Goal: Task Accomplishment & Management: Complete application form

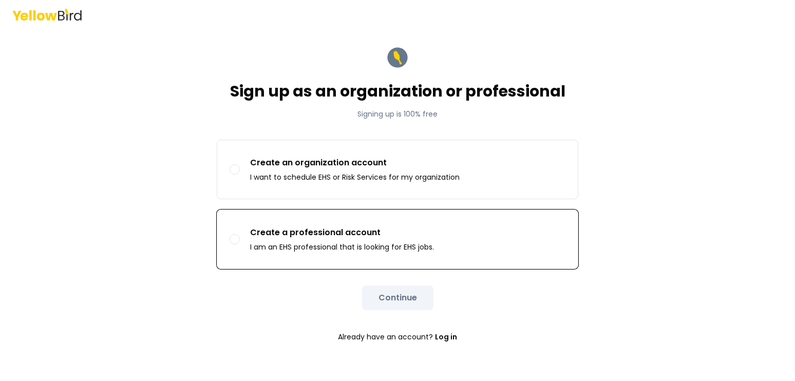
click at [464, 235] on label "Create a professional account I am an EHS professional that is looking for EHS …" at bounding box center [397, 239] width 360 height 59
click at [240, 235] on button "Create a professional account I am an EHS professional that is looking for EHS …" at bounding box center [234, 239] width 10 height 10
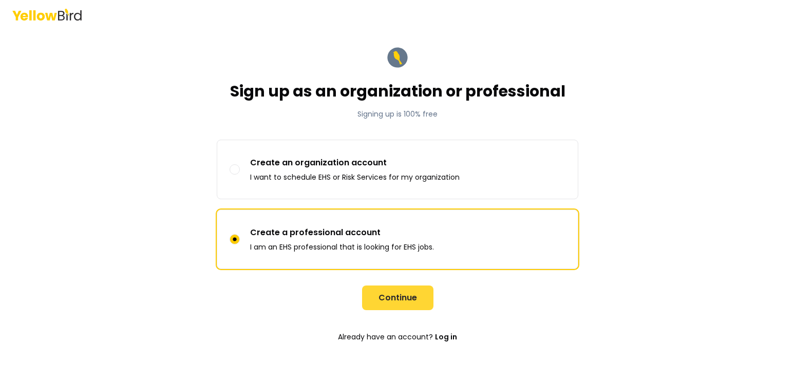
click at [399, 297] on button "Continue" at bounding box center [397, 297] width 71 height 25
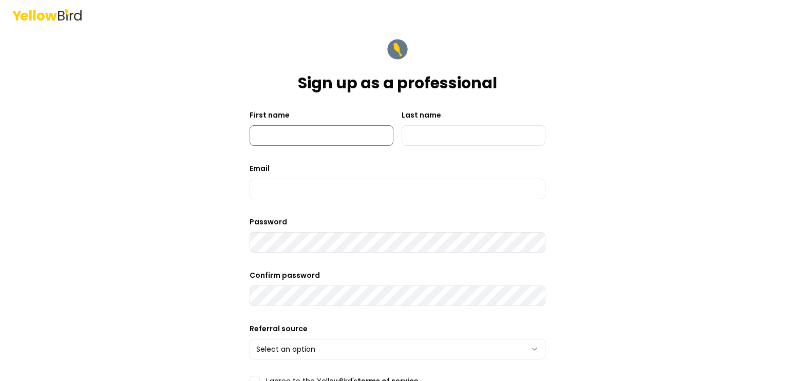
click at [350, 140] on input "First name" at bounding box center [321, 135] width 144 height 21
type input "***"
type input "******"
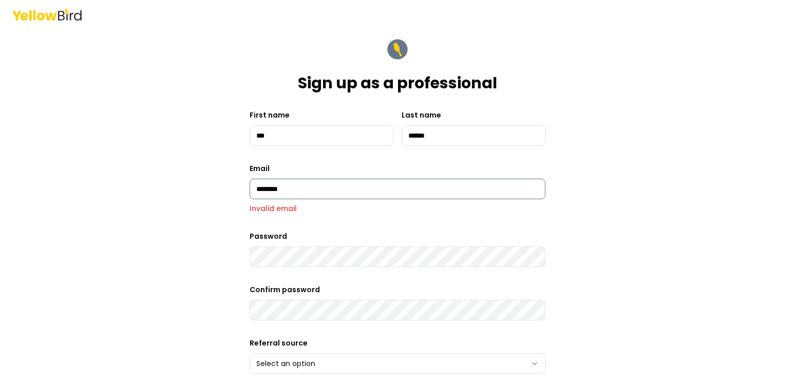
type input "**********"
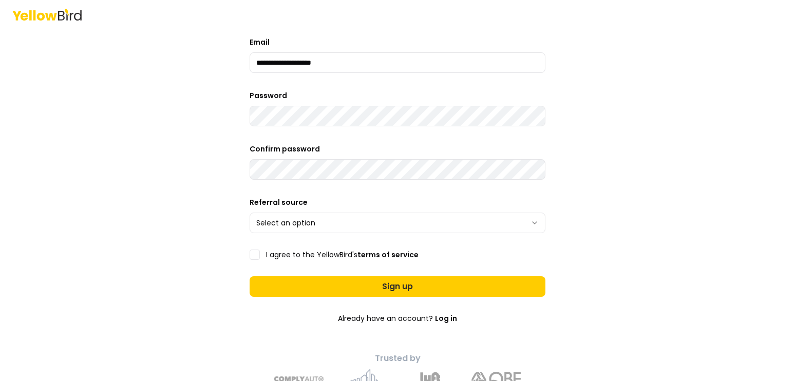
scroll to position [134, 0]
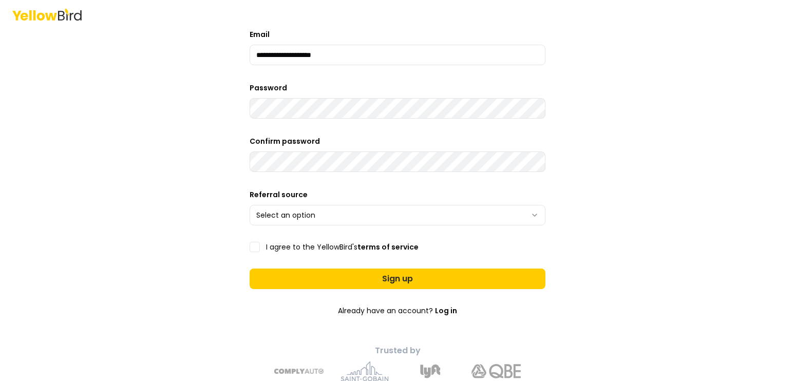
click at [318, 213] on html "**********" at bounding box center [397, 190] width 795 height 381
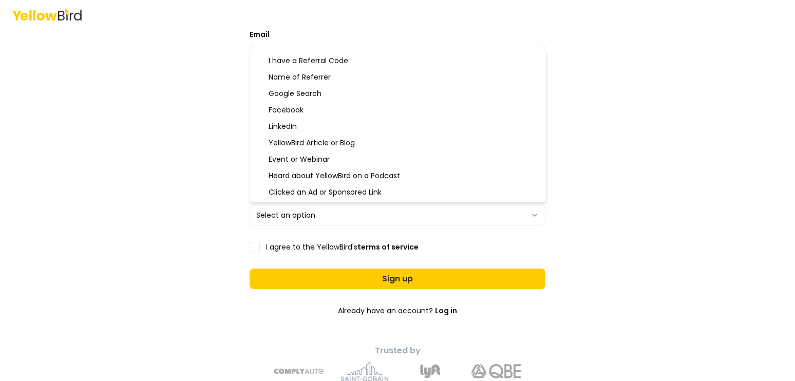
select select "**********"
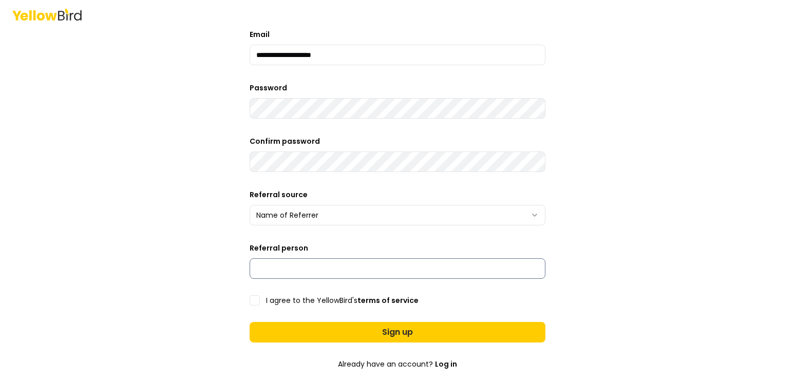
click at [356, 270] on input "Referral person" at bounding box center [397, 268] width 296 height 21
type input "**********"
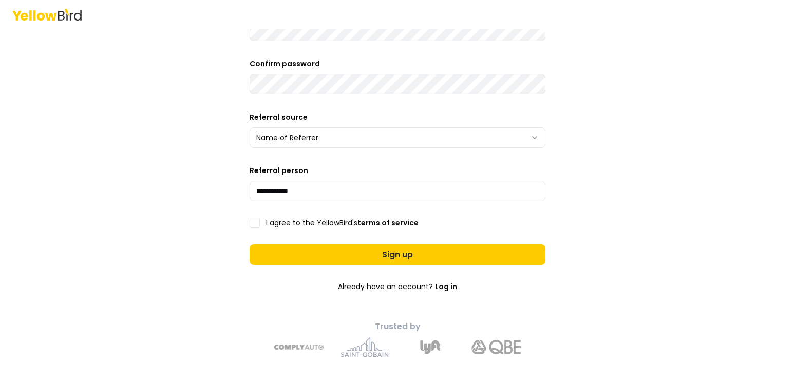
scroll to position [214, 0]
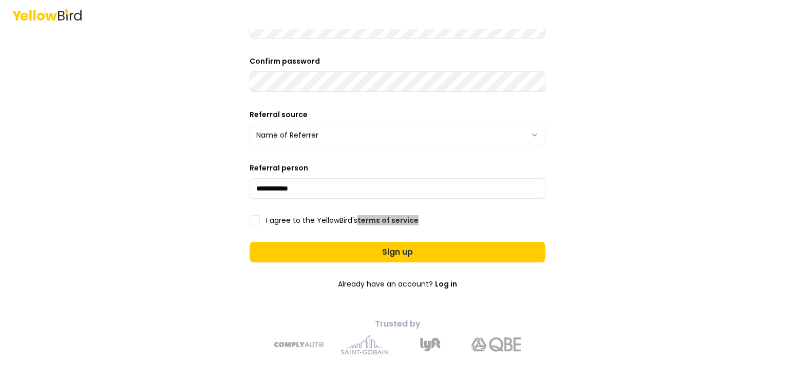
drag, startPoint x: 386, startPoint y: 217, endPoint x: 336, endPoint y: 5, distance: 217.4
click at [0, 0] on div "**********" at bounding box center [397, 190] width 795 height 381
click at [250, 217] on button "I agree to the YellowBird's terms of service" at bounding box center [254, 220] width 10 height 10
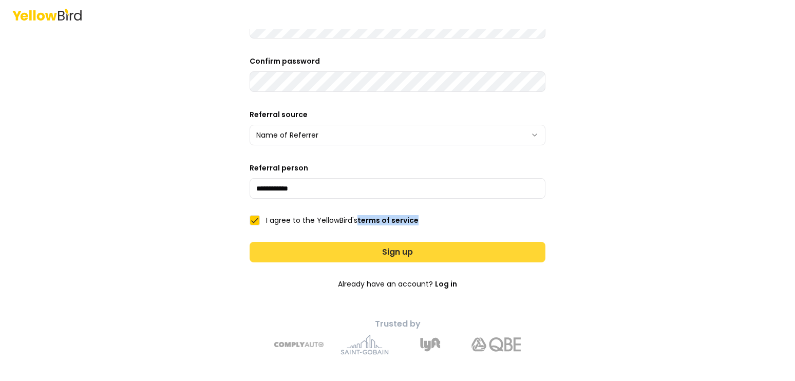
click at [281, 249] on button "Sign up" at bounding box center [397, 252] width 296 height 21
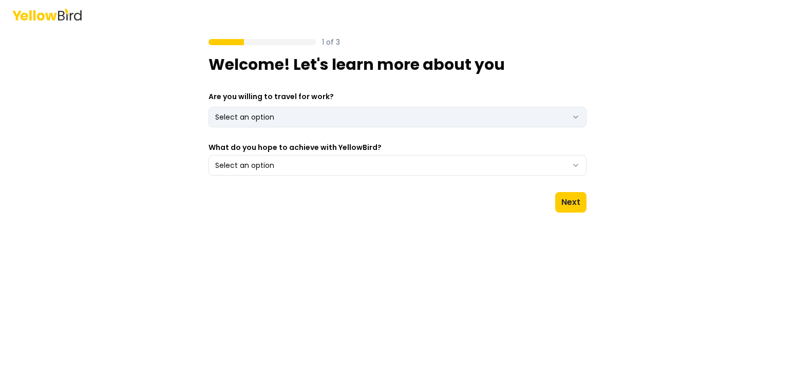
click at [366, 117] on html "1 of 3 Welcome! Let's learn more about you Are you willing to travel for work? …" at bounding box center [397, 190] width 795 height 381
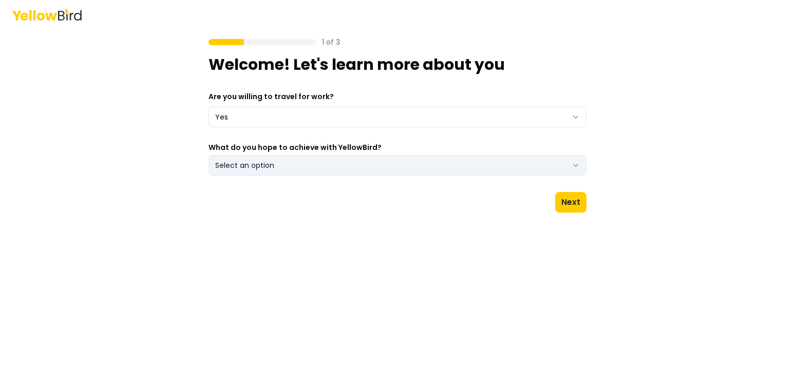
click at [297, 163] on button "Select an option" at bounding box center [397, 165] width 378 height 21
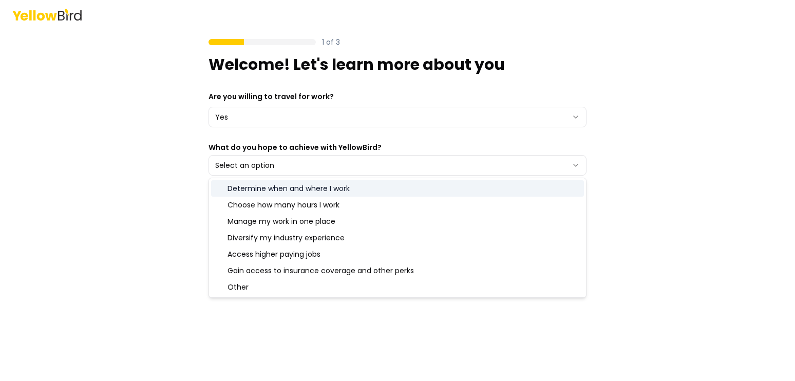
click at [230, 188] on div "Determine when and where I work" at bounding box center [397, 188] width 373 height 16
click at [128, 209] on div "1 of 3 Welcome! Let's learn more about you Are you willing to travel for work? …" at bounding box center [397, 190] width 795 height 381
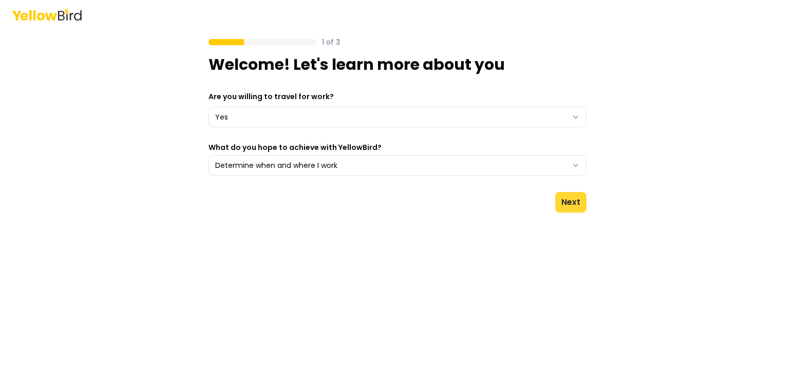
click at [579, 199] on button "Next" at bounding box center [570, 202] width 31 height 21
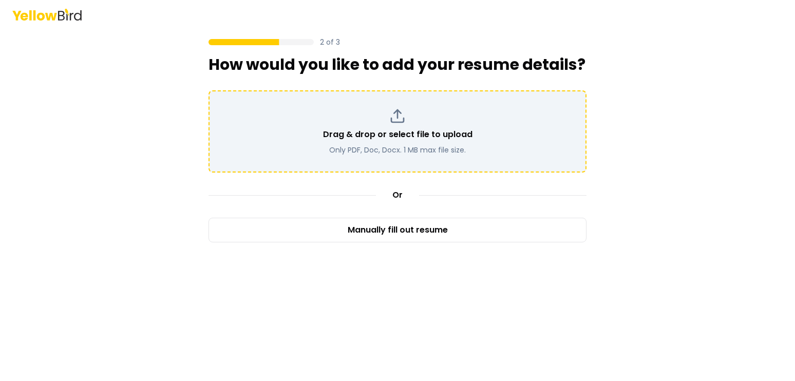
click at [396, 127] on div "Drag & drop or select file to upload Only PDF, Doc, Docx. 1 MB max file size." at bounding box center [397, 131] width 359 height 47
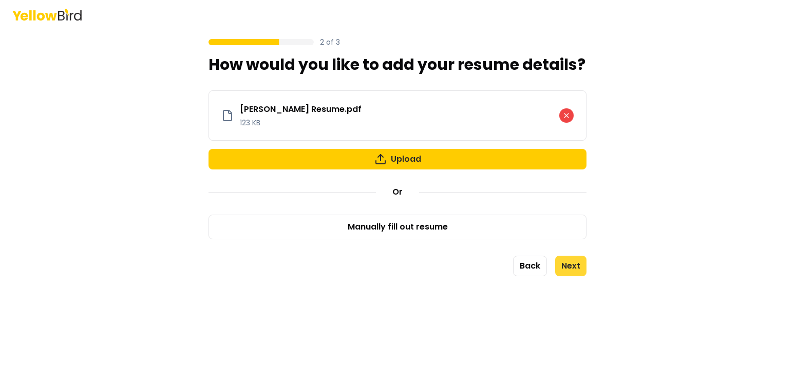
click at [570, 265] on button "Next" at bounding box center [570, 266] width 31 height 21
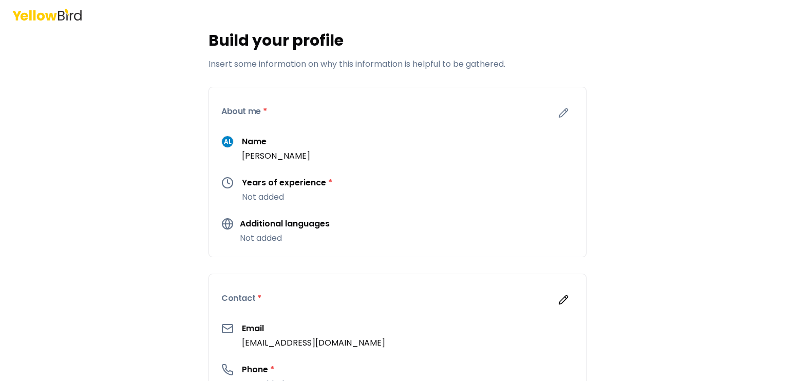
scroll to position [55, 0]
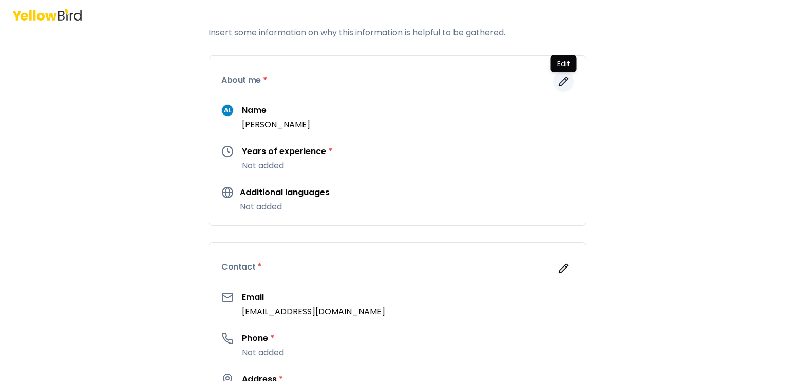
click at [568, 82] on icon "button" at bounding box center [563, 81] width 10 height 10
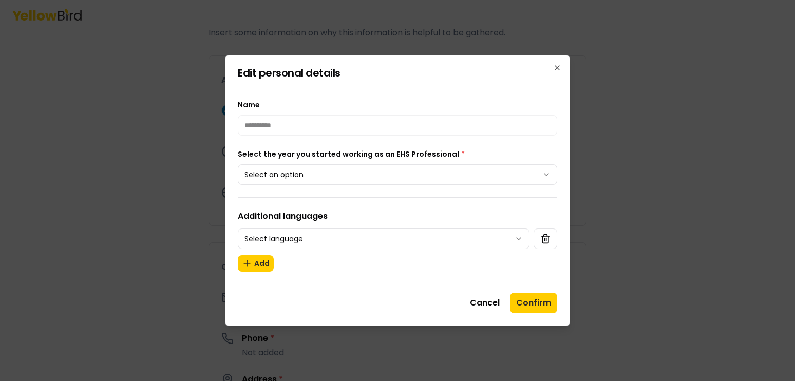
click at [322, 178] on body "**********" at bounding box center [397, 190] width 795 height 381
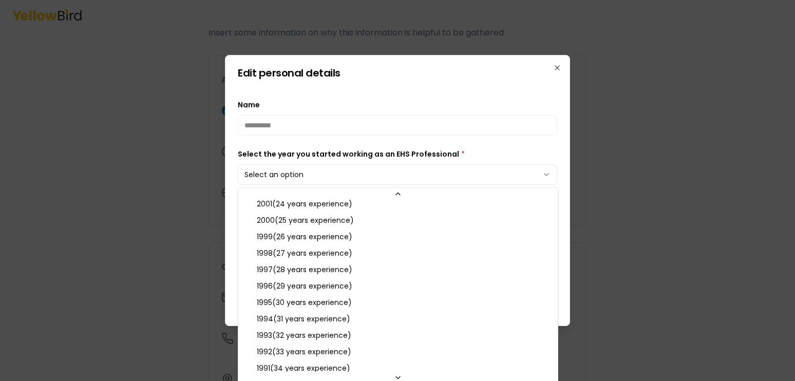
scroll to position [375, 0]
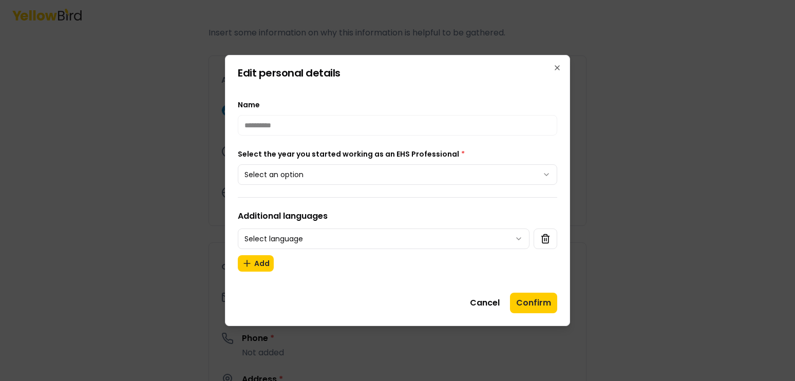
click at [545, 174] on body "**********" at bounding box center [397, 190] width 795 height 381
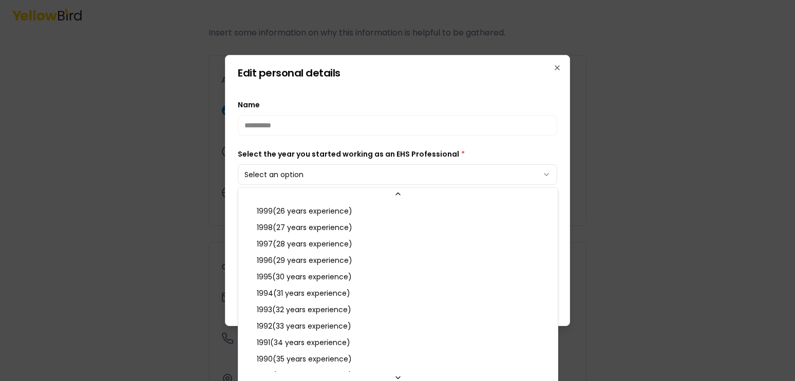
scroll to position [429, 0]
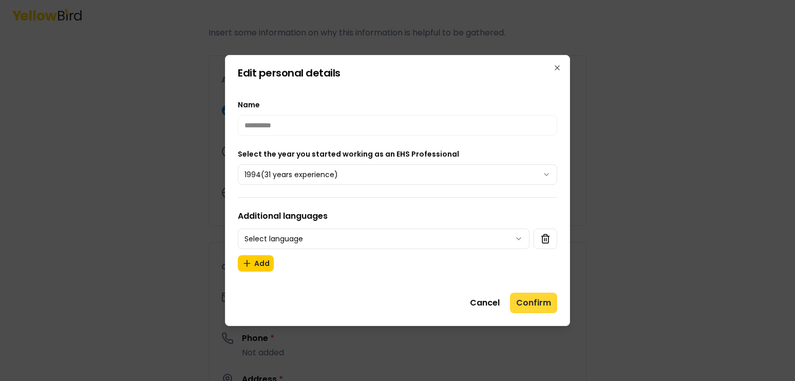
click at [528, 303] on button "Confirm" at bounding box center [533, 303] width 47 height 21
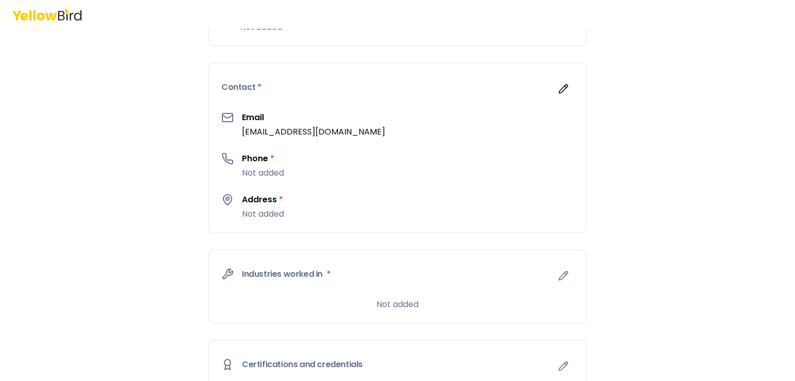
scroll to position [248, 0]
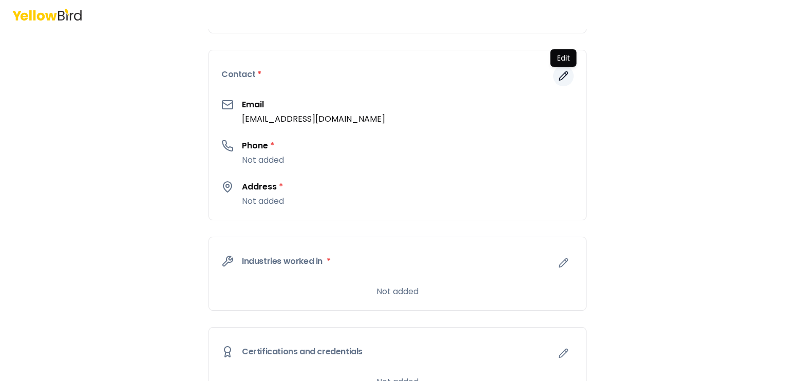
click at [565, 75] on icon "button" at bounding box center [563, 76] width 9 height 9
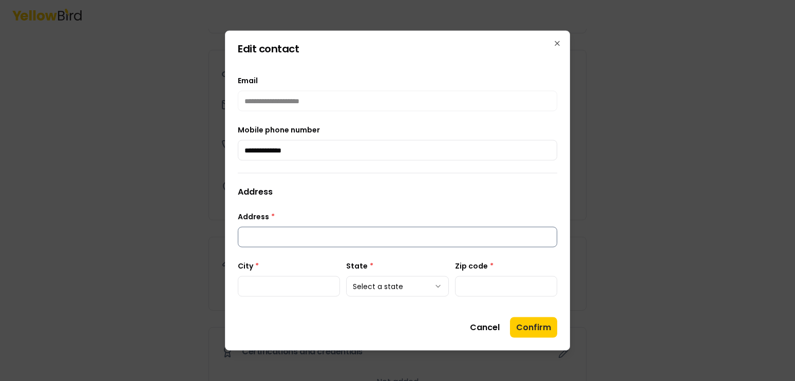
type input "**********"
click at [306, 243] on input "Address *" at bounding box center [397, 237] width 319 height 21
type input "**********"
type input "******"
type input "*****"
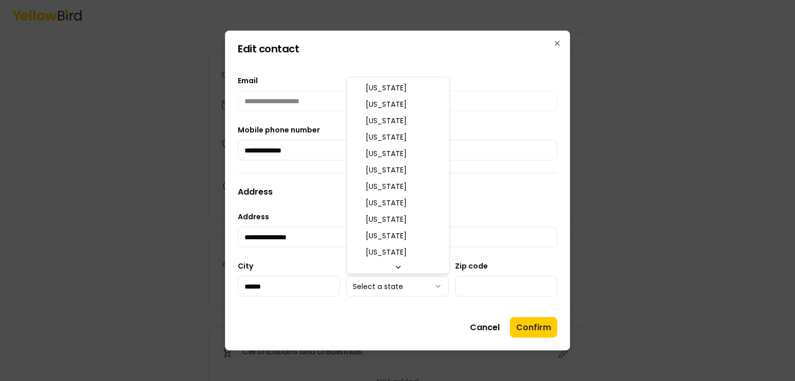
click at [430, 290] on body "**********" at bounding box center [397, 190] width 795 height 381
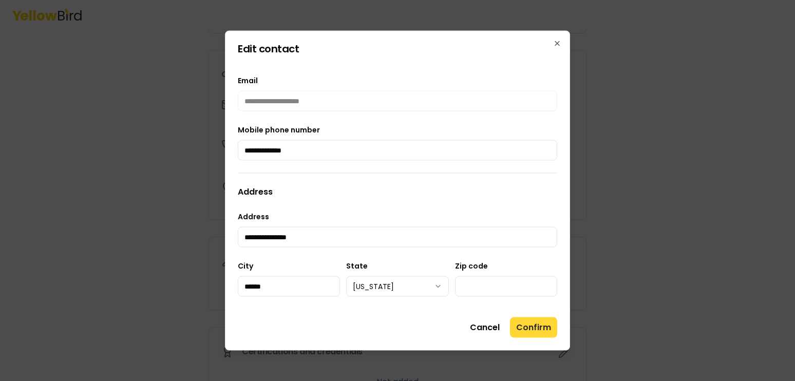
click at [532, 330] on button "Confirm" at bounding box center [533, 327] width 47 height 21
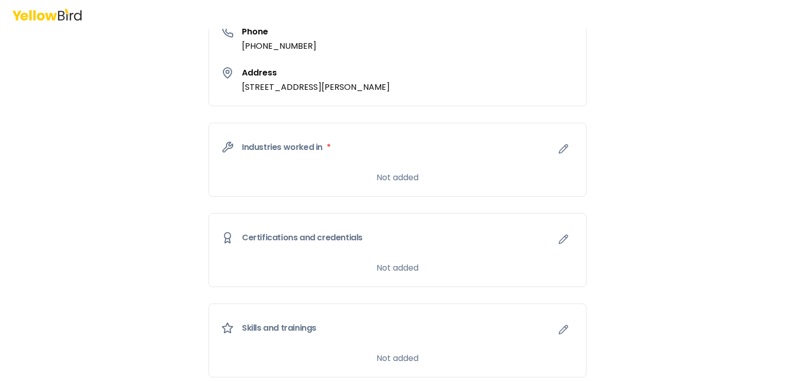
scroll to position [365, 0]
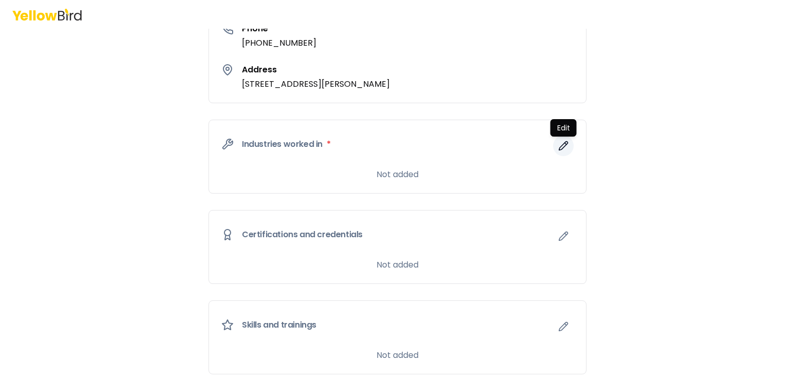
click at [558, 147] on icon "button" at bounding box center [563, 146] width 10 height 10
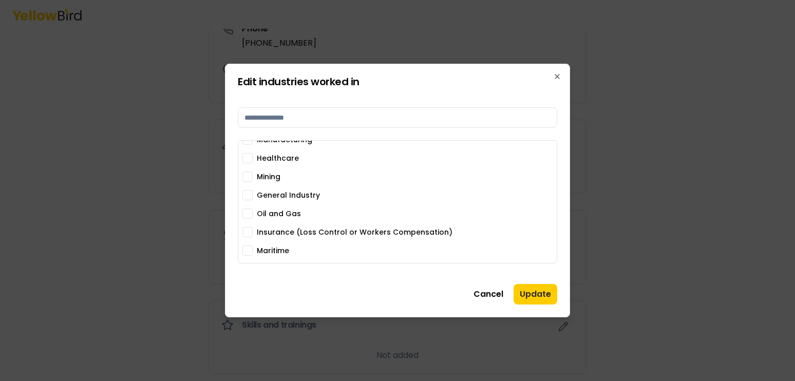
scroll to position [0, 0]
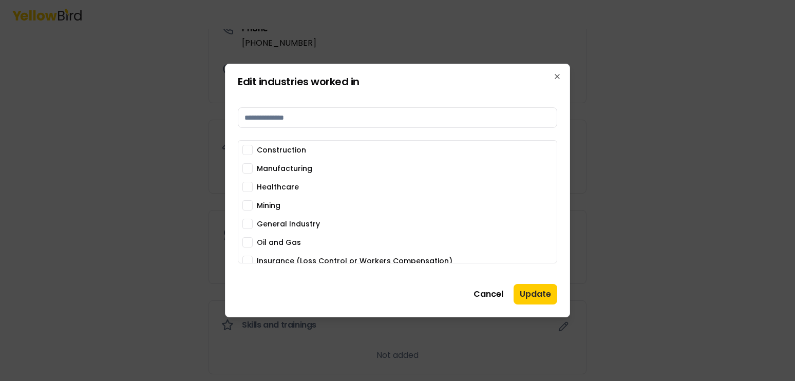
click at [245, 167] on button "Manufacturing" at bounding box center [247, 168] width 10 height 10
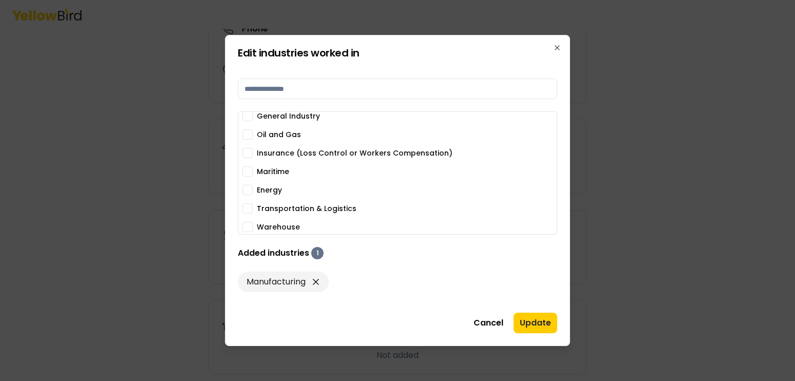
scroll to position [81, 0]
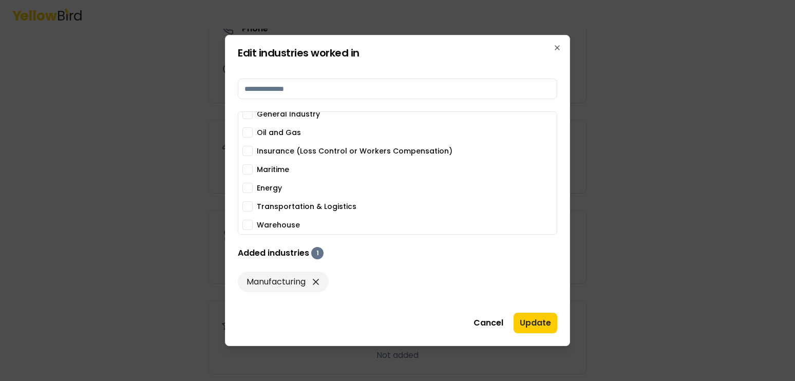
click at [246, 205] on button "Transportation & Logistics" at bounding box center [247, 206] width 10 height 10
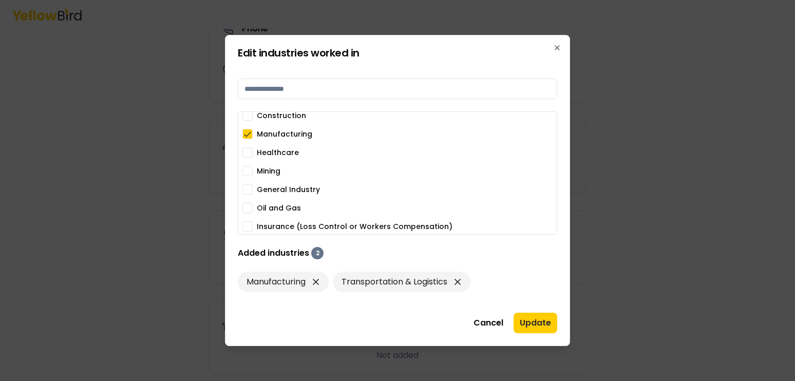
scroll to position [7, 0]
click at [246, 188] on button "General Industry" at bounding box center [247, 188] width 10 height 10
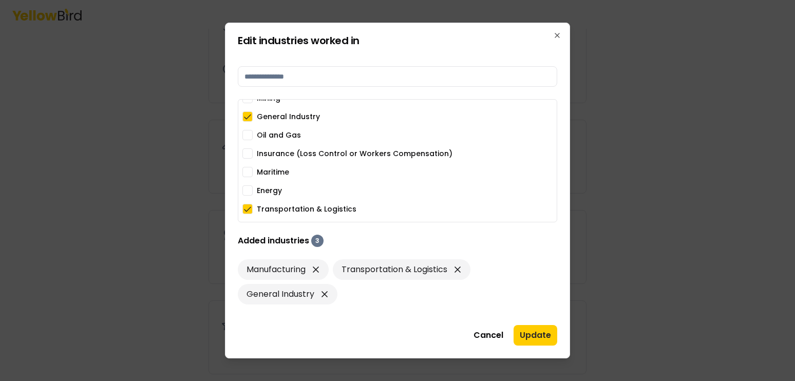
scroll to position [81, 0]
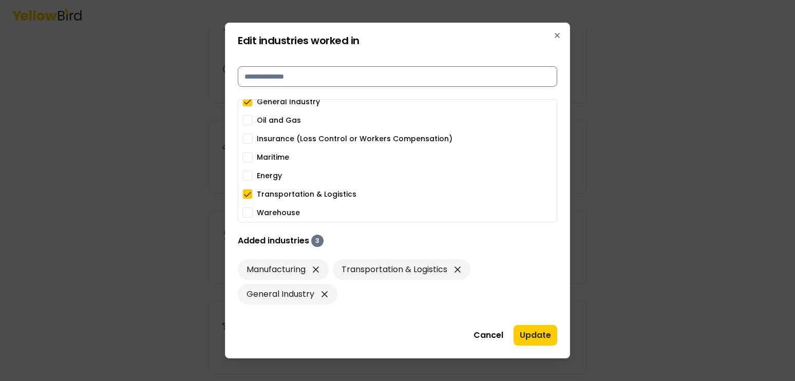
click at [333, 77] on input at bounding box center [397, 76] width 319 height 21
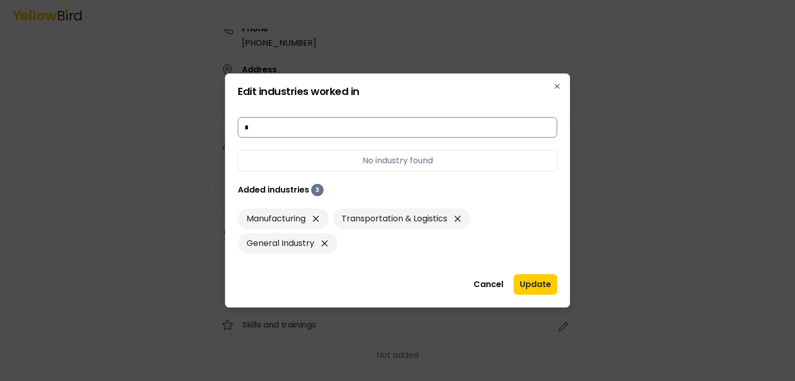
scroll to position [0, 0]
type input "*"
type input "******"
click at [536, 289] on button "Update" at bounding box center [535, 284] width 44 height 21
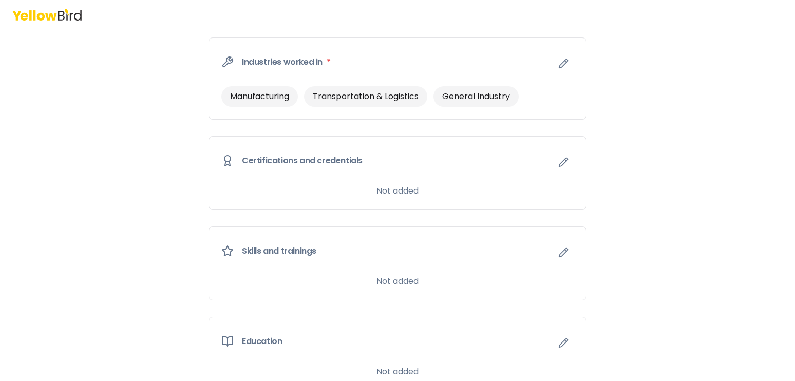
scroll to position [450, 0]
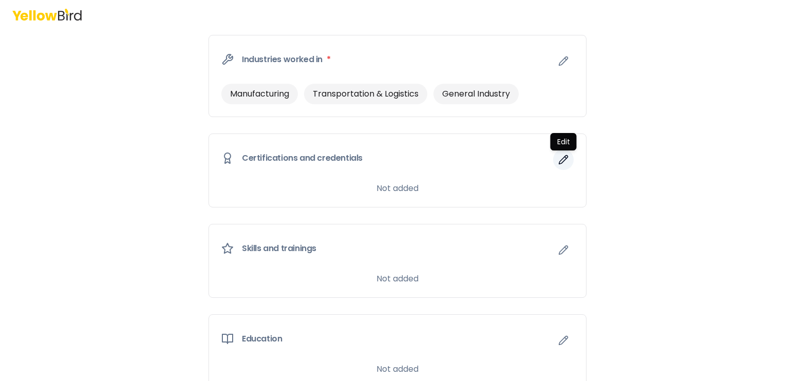
click at [565, 155] on icon "button" at bounding box center [563, 160] width 10 height 10
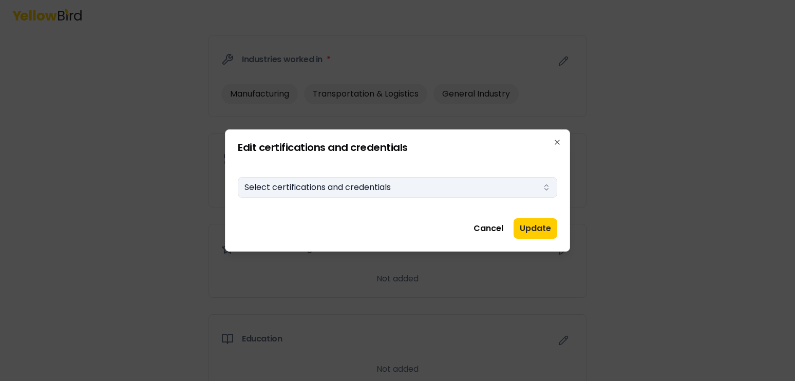
click at [362, 187] on button "Select certifications and credentials" at bounding box center [397, 187] width 319 height 21
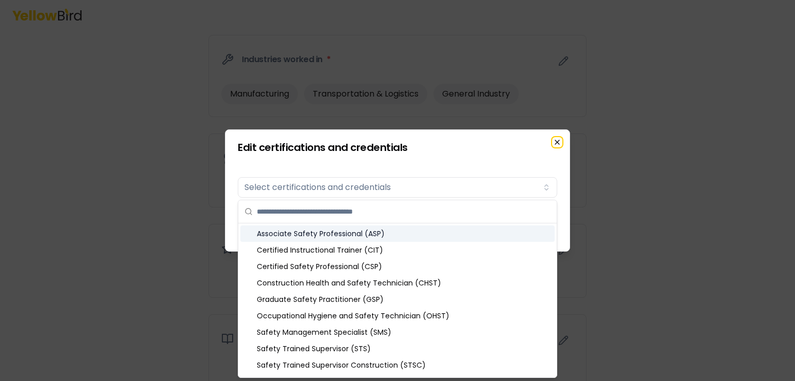
click at [558, 138] on icon "button" at bounding box center [557, 142] width 8 height 8
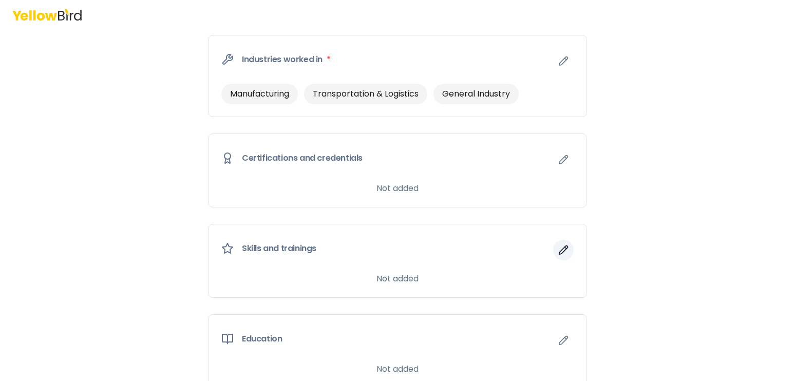
click at [562, 244] on button "button" at bounding box center [563, 250] width 21 height 21
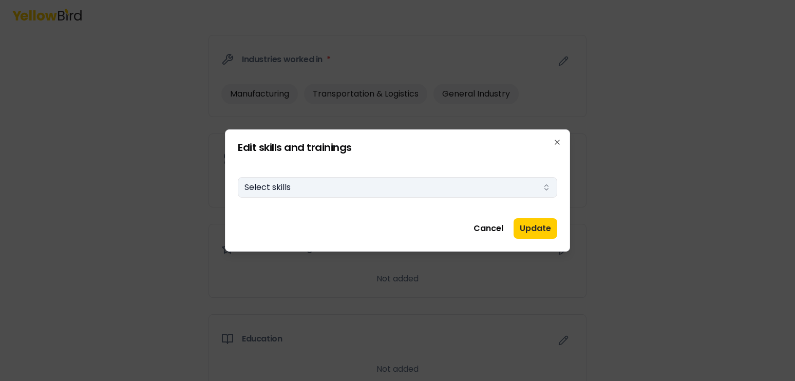
click at [413, 183] on button "Select skills" at bounding box center [397, 187] width 319 height 21
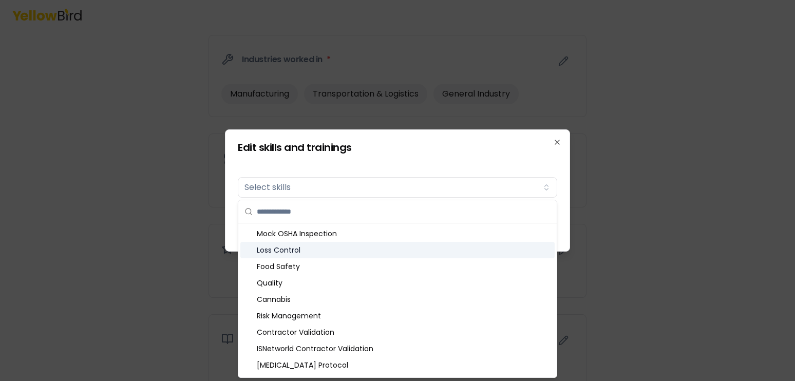
click at [332, 251] on div "Loss Control" at bounding box center [397, 250] width 314 height 16
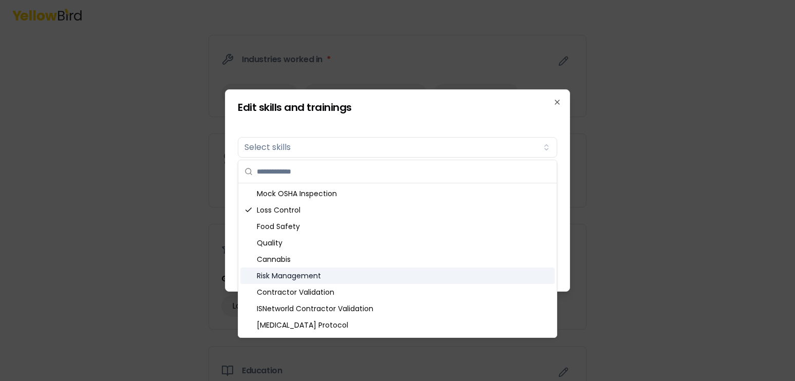
click at [286, 275] on div "Risk Management" at bounding box center [397, 275] width 314 height 16
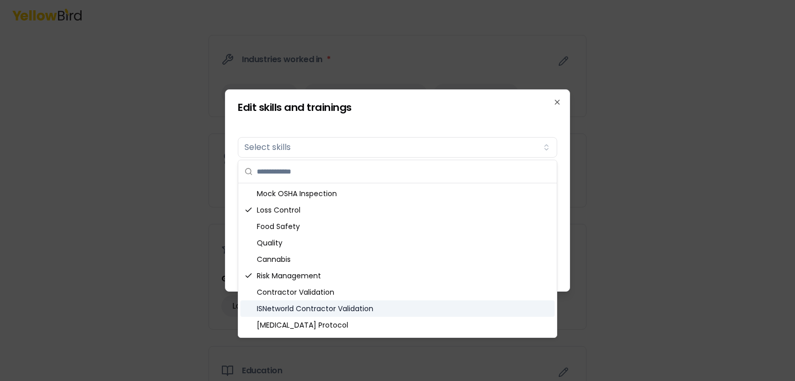
click at [378, 310] on div "ISNetworld Contractor Validation" at bounding box center [397, 308] width 314 height 16
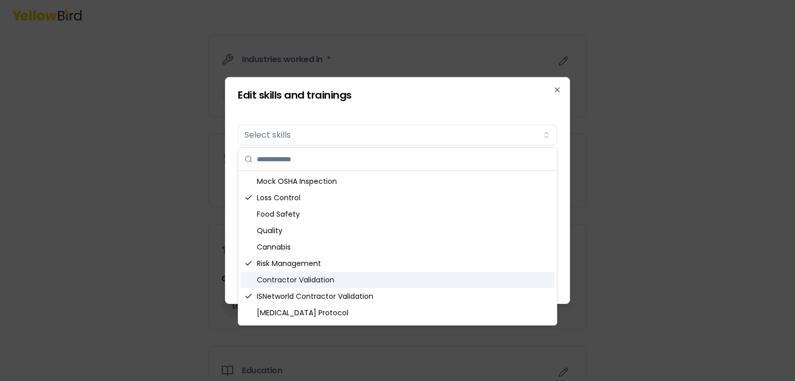
click at [339, 280] on div "Contractor Validation" at bounding box center [397, 280] width 314 height 16
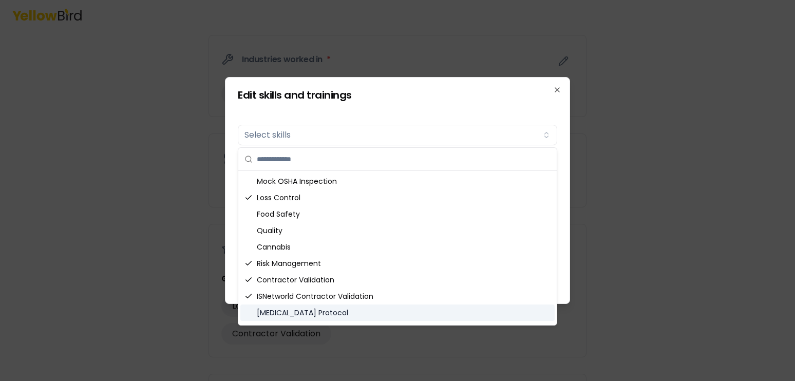
click at [366, 318] on div "[MEDICAL_DATA] Protocol" at bounding box center [397, 312] width 314 height 16
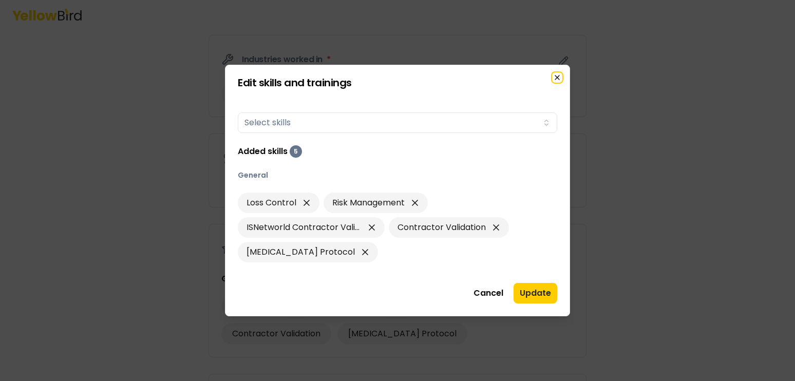
click at [556, 76] on icon "button" at bounding box center [557, 77] width 8 height 8
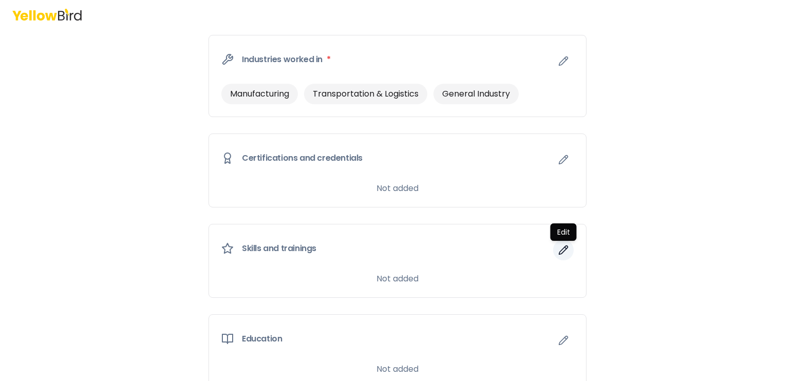
click at [561, 247] on icon "button" at bounding box center [563, 250] width 10 height 10
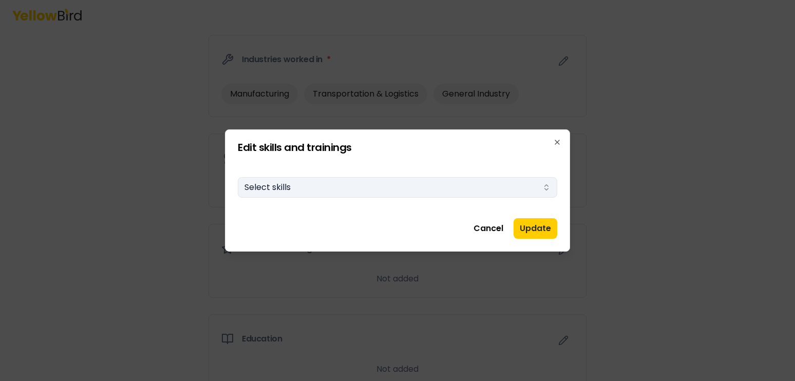
click at [360, 195] on button "Select skills" at bounding box center [397, 187] width 319 height 21
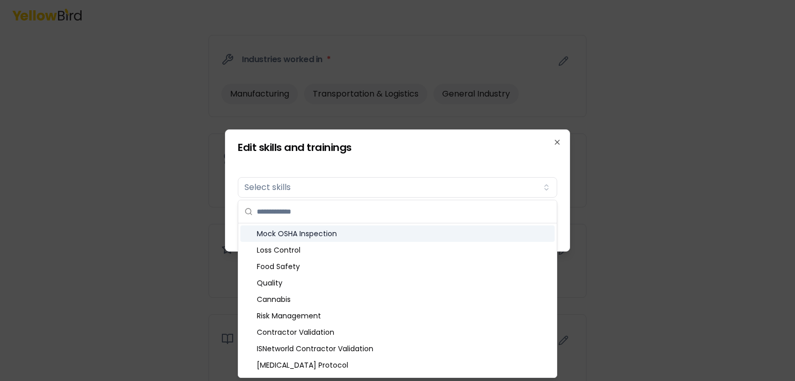
click at [287, 234] on div "Mock OSHA Inspection" at bounding box center [397, 233] width 314 height 16
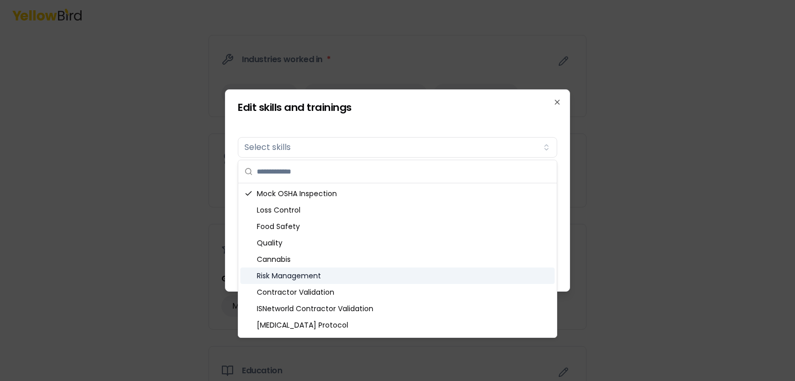
click at [264, 275] on div "Risk Management" at bounding box center [397, 275] width 314 height 16
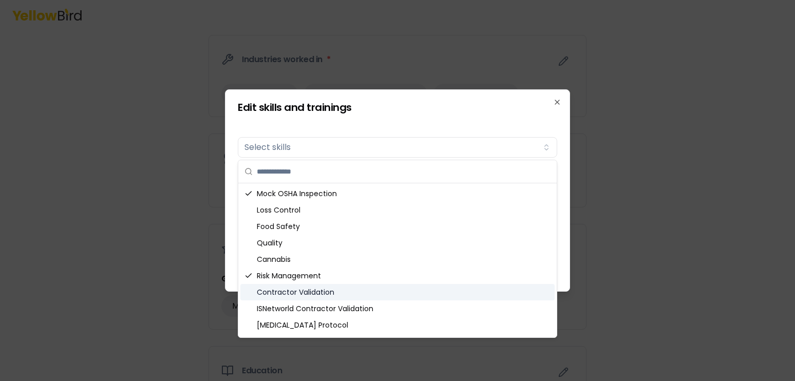
click at [267, 291] on div "Contractor Validation" at bounding box center [397, 292] width 314 height 16
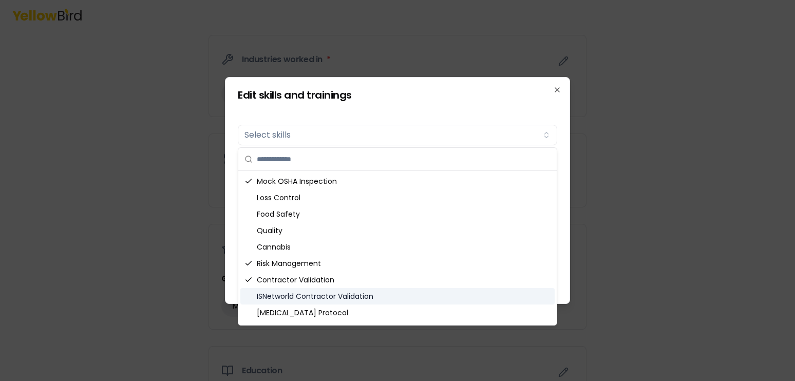
click at [268, 295] on div "ISNetworld Contractor Validation" at bounding box center [397, 296] width 314 height 16
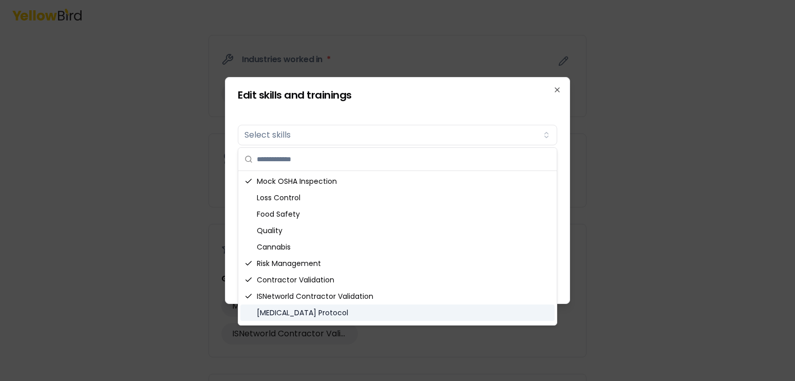
click at [267, 312] on div "[MEDICAL_DATA] Protocol" at bounding box center [397, 312] width 314 height 16
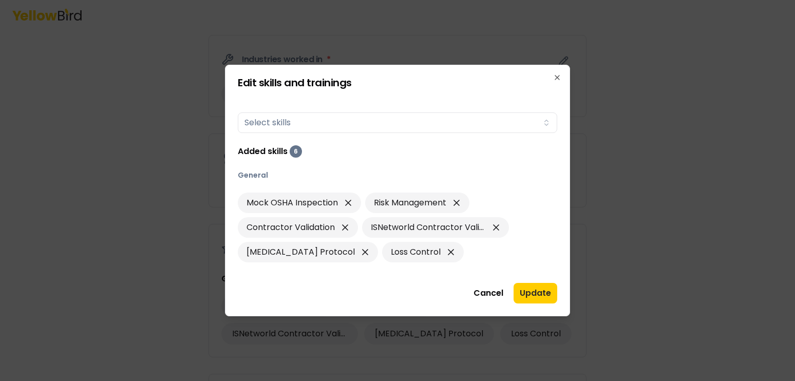
click at [563, 156] on div "Edit skills and trainings Skills Select skills Added skills 6 General Mock OSHA…" at bounding box center [397, 191] width 345 height 252
click at [536, 290] on button "Update" at bounding box center [535, 293] width 44 height 21
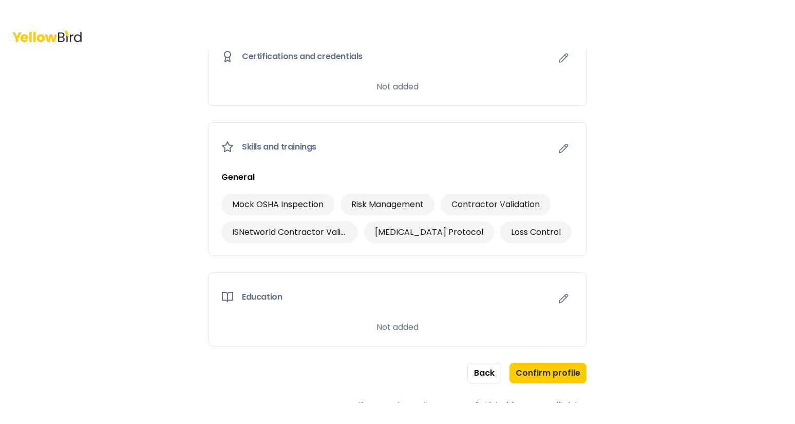
scroll to position [580, 0]
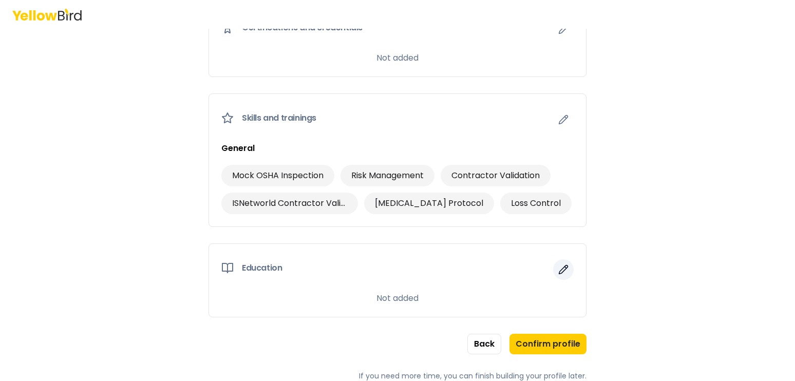
click at [564, 268] on icon "button" at bounding box center [563, 269] width 10 height 10
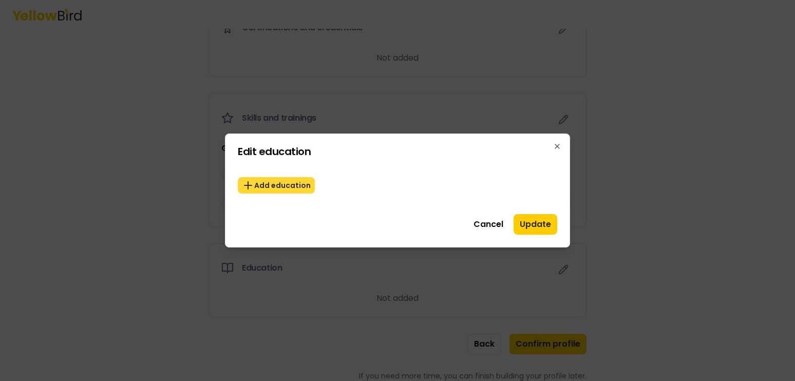
click at [286, 182] on button "Add education" at bounding box center [276, 185] width 77 height 16
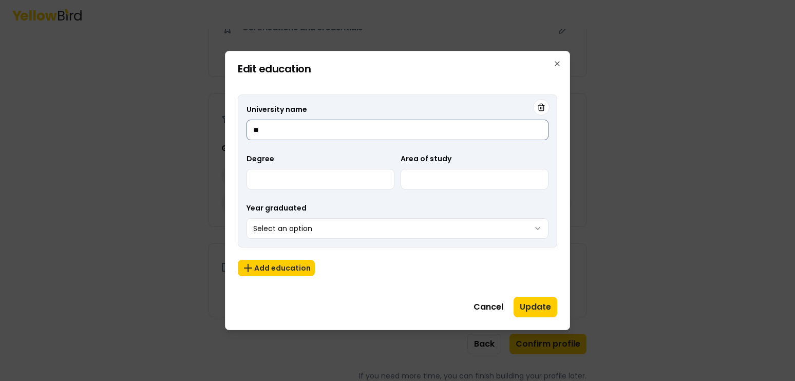
type input "*"
click at [271, 179] on input "Degree" at bounding box center [320, 179] width 148 height 21
type input "**********"
click at [281, 124] on input "University name" at bounding box center [397, 130] width 302 height 21
type input "**********"
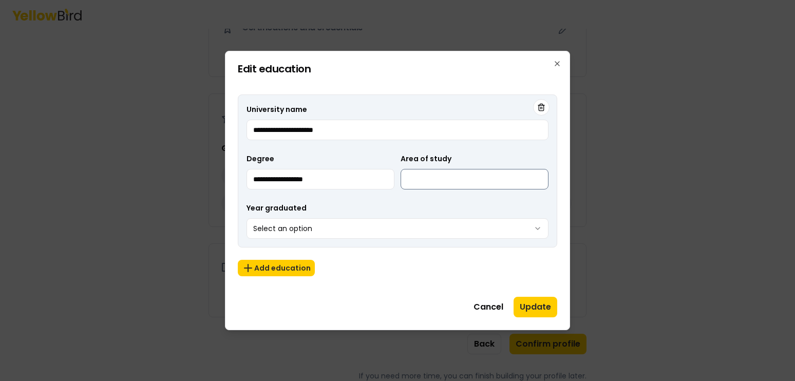
click at [436, 178] on input "Area of study" at bounding box center [474, 179] width 148 height 21
type input "**********"
click at [289, 270] on button "Add education" at bounding box center [276, 268] width 77 height 16
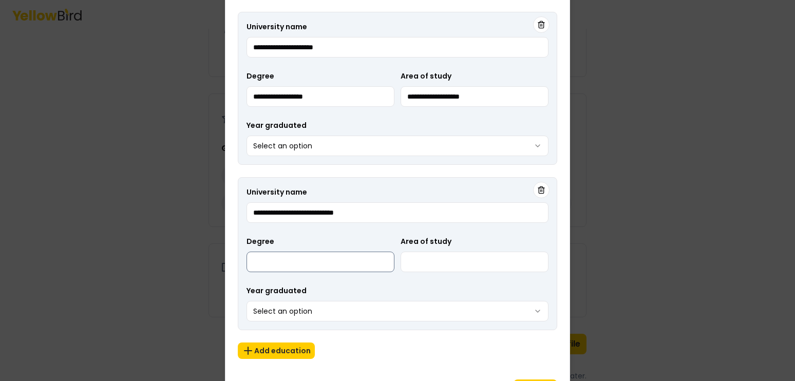
type input "**********"
click at [285, 259] on input "Degree" at bounding box center [320, 262] width 148 height 21
type input "***"
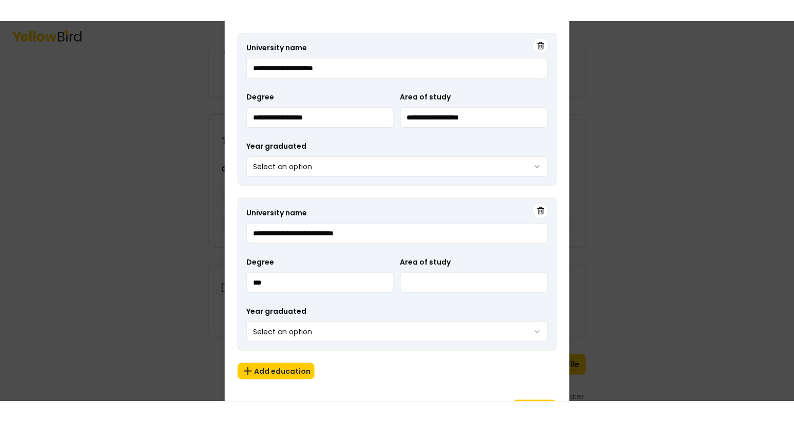
scroll to position [537, 0]
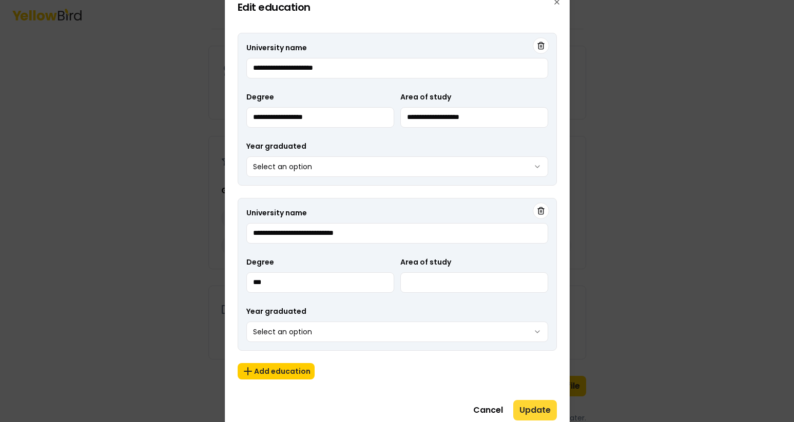
click at [530, 380] on button "Update" at bounding box center [535, 410] width 44 height 21
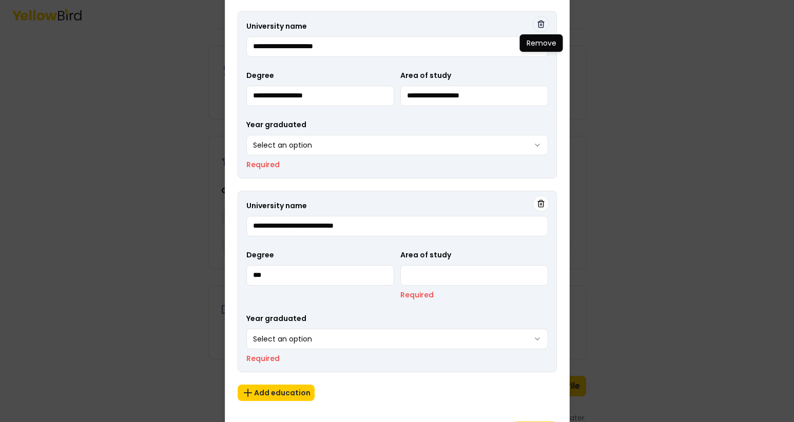
click at [541, 22] on icon "button" at bounding box center [541, 24] width 8 height 8
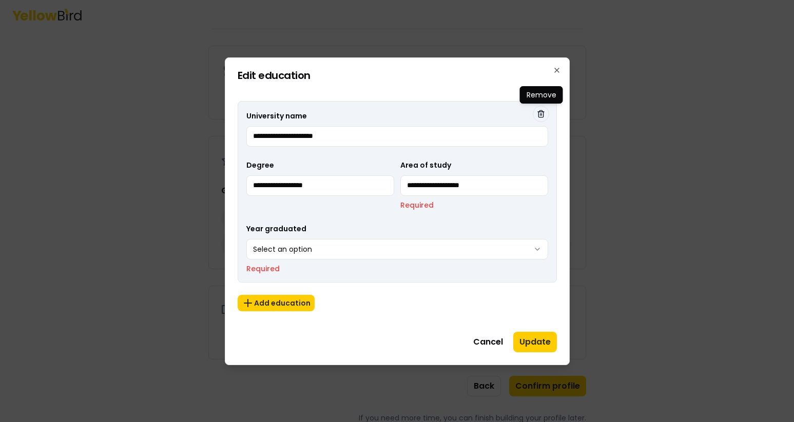
click at [539, 109] on button "button" at bounding box center [541, 114] width 16 height 16
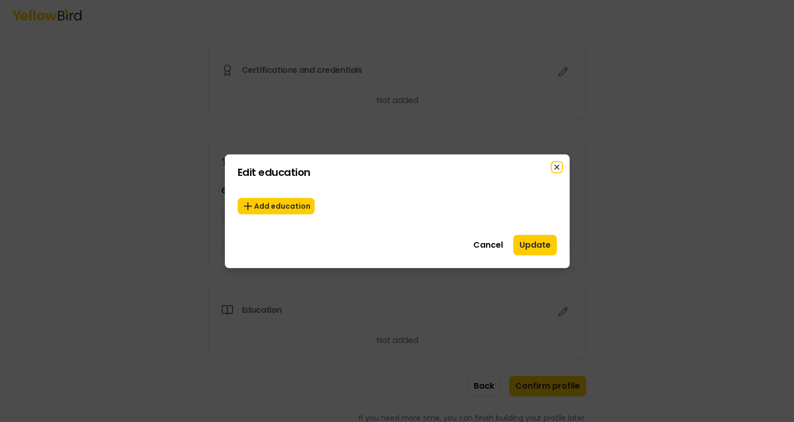
click at [555, 165] on icon "button" at bounding box center [557, 167] width 4 height 4
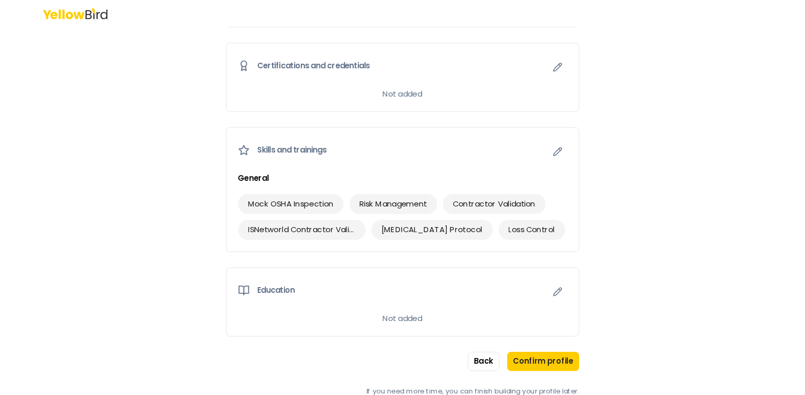
scroll to position [539, 0]
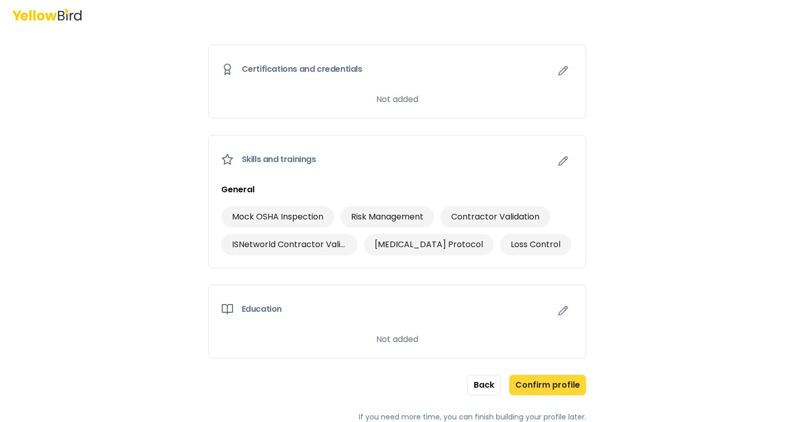
click at [555, 380] on button "Confirm profile" at bounding box center [547, 385] width 77 height 21
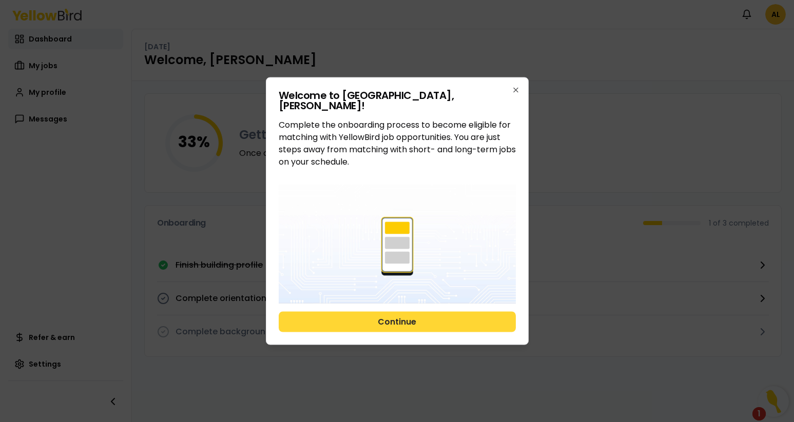
click at [417, 320] on button "Continue" at bounding box center [397, 322] width 237 height 21
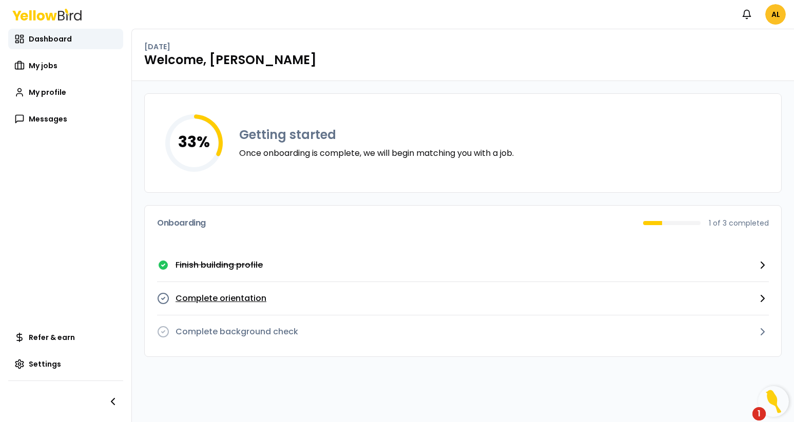
click at [431, 299] on button "Complete orientation" at bounding box center [463, 298] width 612 height 33
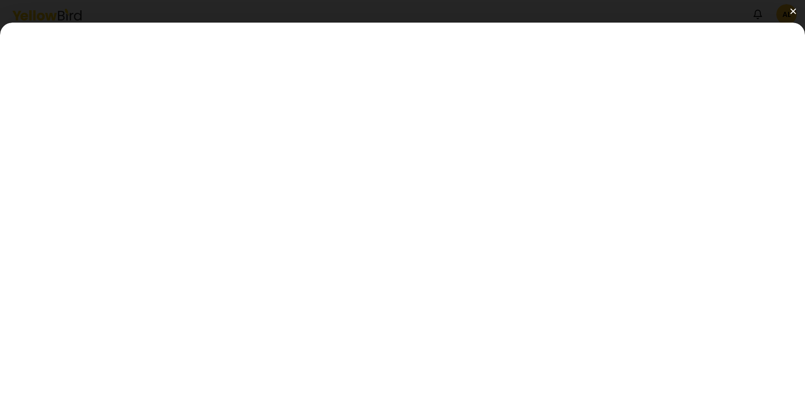
click at [794, 10] on img at bounding box center [793, 11] width 6 height 6
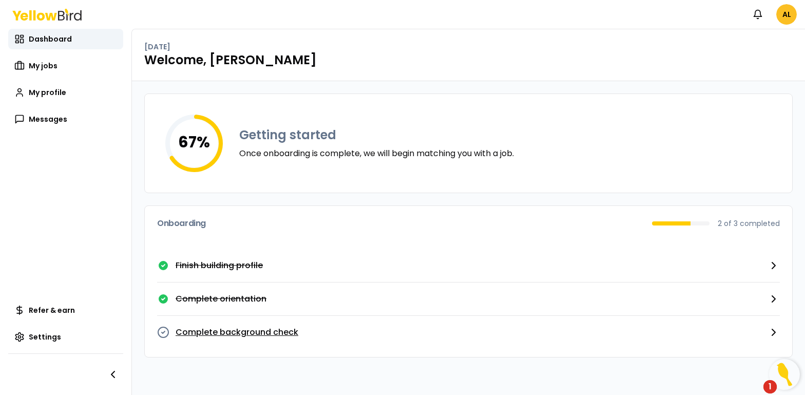
click at [215, 334] on p "Complete background check" at bounding box center [237, 332] width 123 height 12
click at [771, 330] on icon "button" at bounding box center [773, 332] width 12 height 12
click at [41, 64] on span "My jobs" at bounding box center [43, 66] width 29 height 10
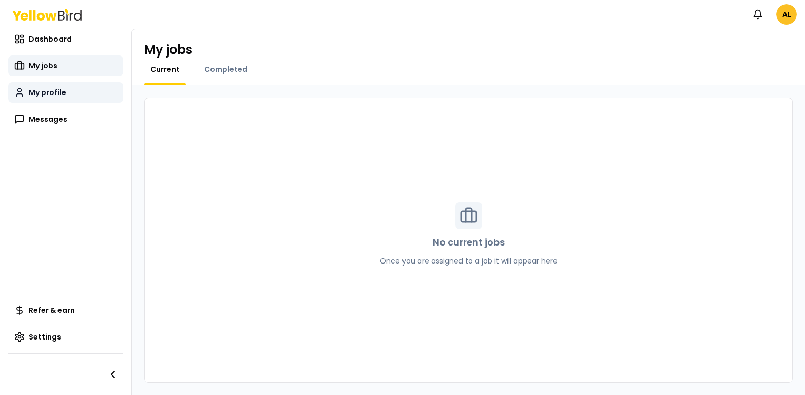
click at [39, 91] on span "My profile" at bounding box center [47, 92] width 37 height 10
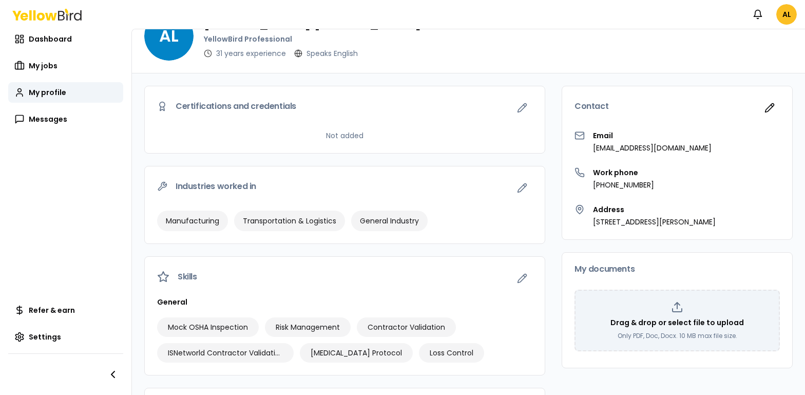
scroll to position [99, 0]
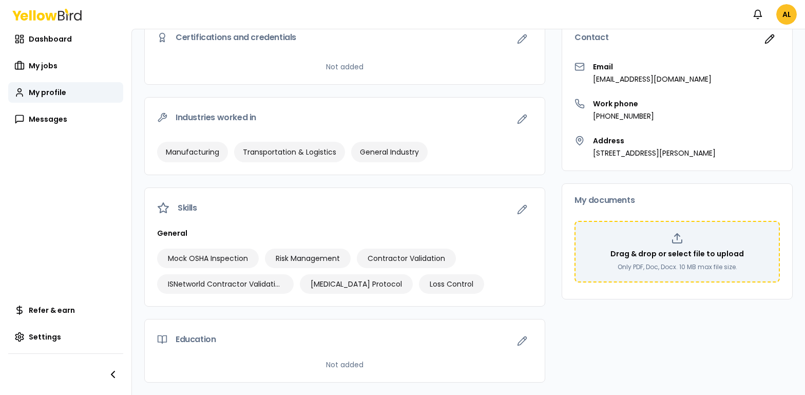
click at [660, 247] on div "Drag & drop or select file to upload Only PDF, Doc, Docx. 10 MB max file size." at bounding box center [677, 251] width 187 height 39
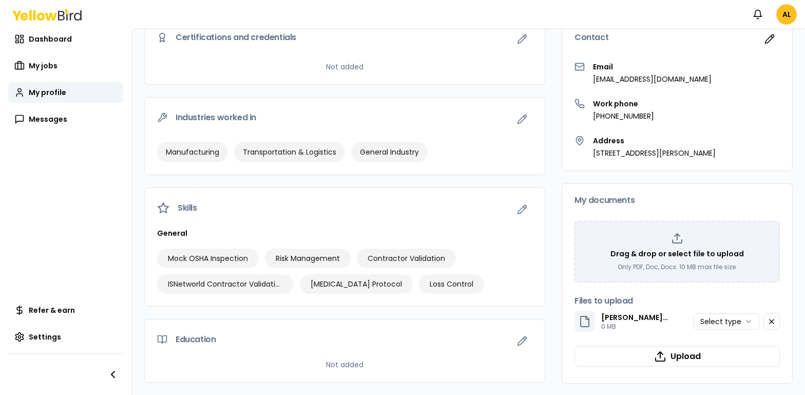
click at [732, 322] on html "Notifications AL Dashboard My jobs My profile Messages Refer & earn Settings AL…" at bounding box center [402, 197] width 805 height 395
click at [687, 357] on button "Upload" at bounding box center [676, 356] width 205 height 21
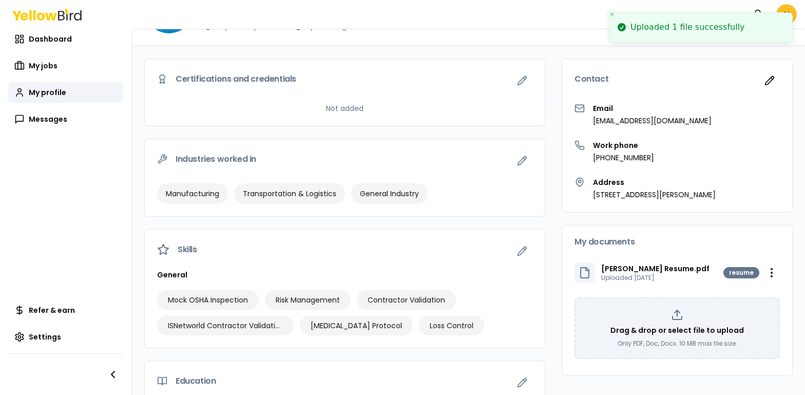
scroll to position [52, 0]
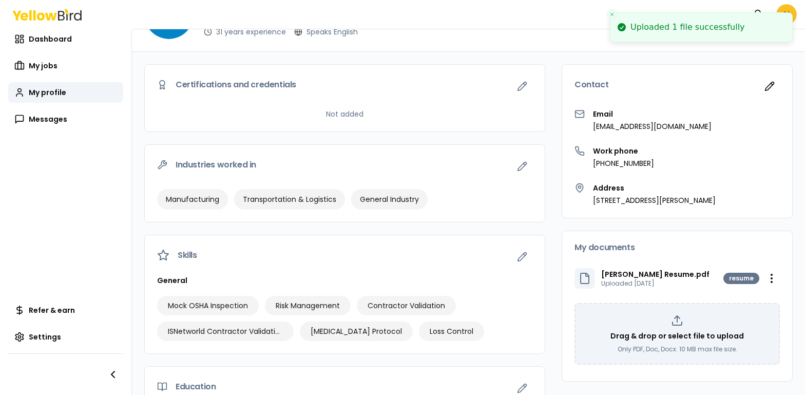
click at [614, 14] on icon "Close toast" at bounding box center [612, 14] width 6 height 6
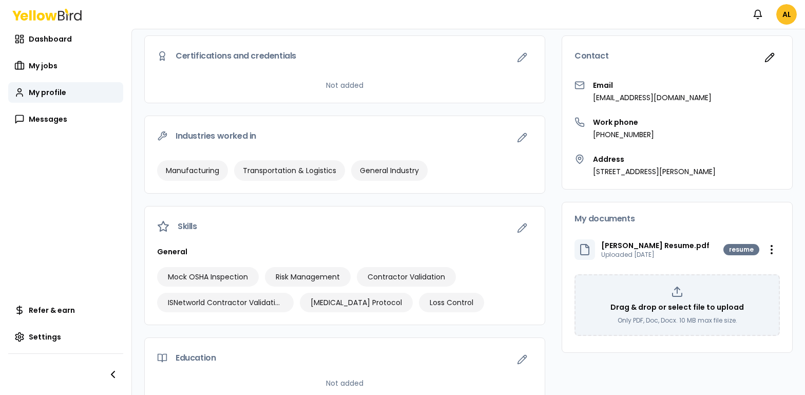
scroll to position [99, 0]
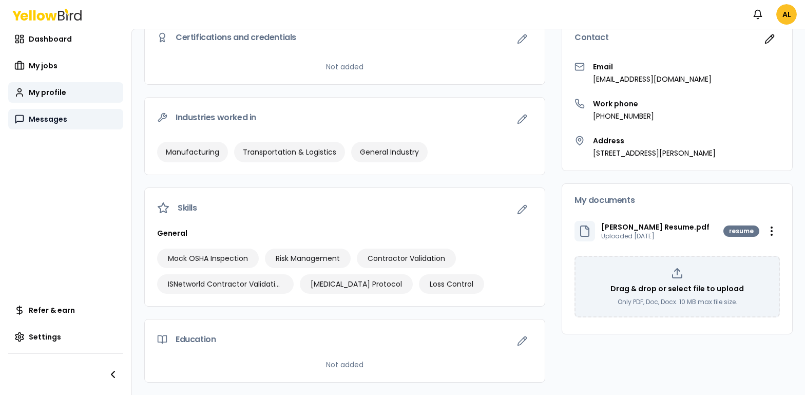
click at [27, 117] on link "Messages" at bounding box center [65, 119] width 115 height 21
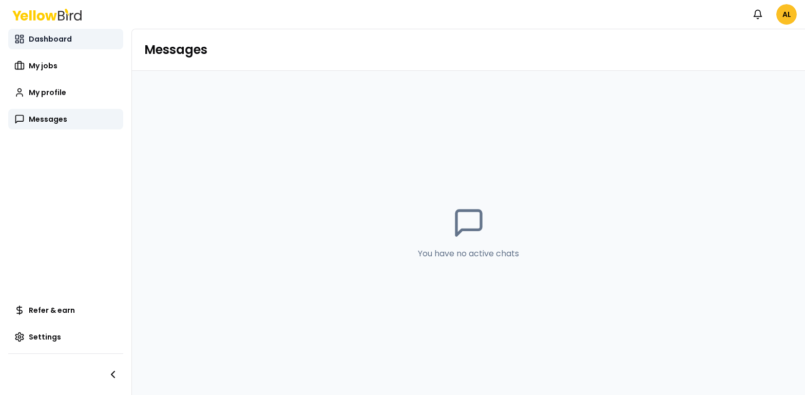
click at [56, 41] on span "Dashboard" at bounding box center [50, 39] width 43 height 10
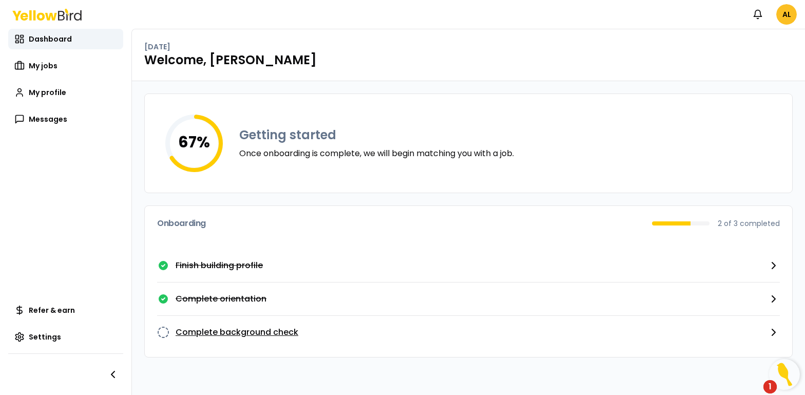
click at [470, 338] on button "Complete background check" at bounding box center [468, 332] width 623 height 33
click at [781, 376] on img "Open Resource Center, 1 new notification" at bounding box center [784, 374] width 31 height 31
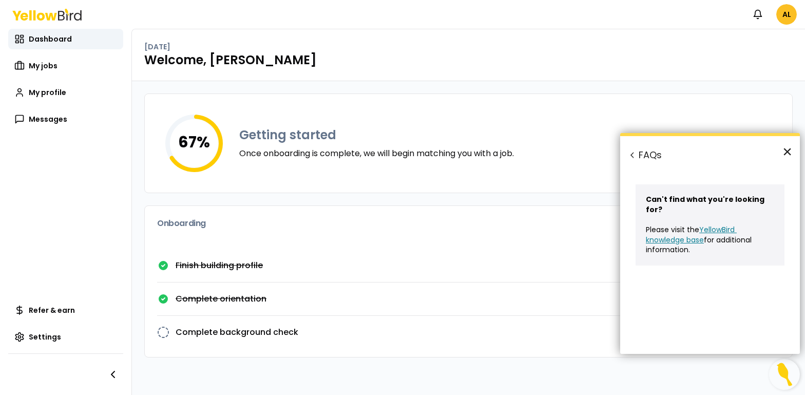
click at [787, 152] on button "×" at bounding box center [787, 151] width 10 height 16
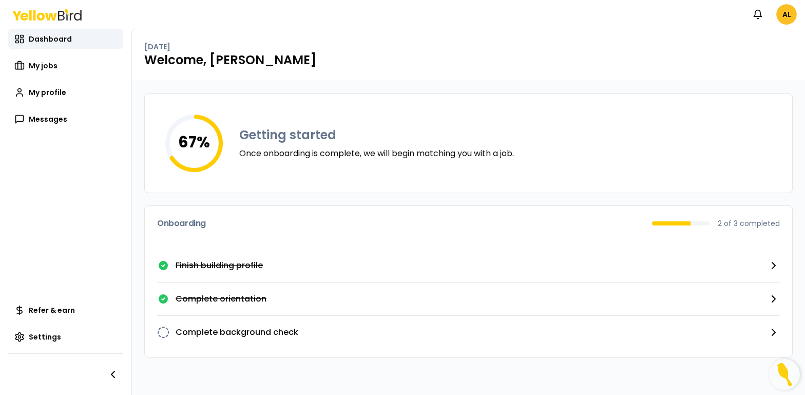
drag, startPoint x: 91, startPoint y: 17, endPoint x: 91, endPoint y: -7, distance: 24.1
click at [91, 0] on html "Notifications AL Dashboard My jobs My profile Messages Refer & earn Settings [D…" at bounding box center [402, 197] width 805 height 395
click at [50, 334] on span "Settings" at bounding box center [45, 337] width 32 height 10
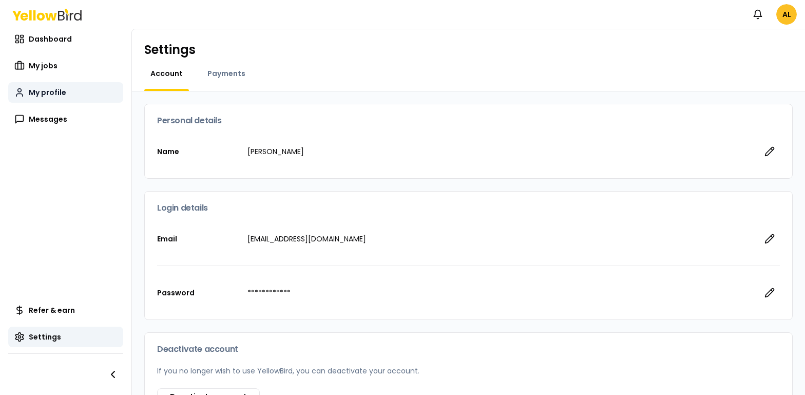
click at [55, 93] on span "My profile" at bounding box center [47, 92] width 37 height 10
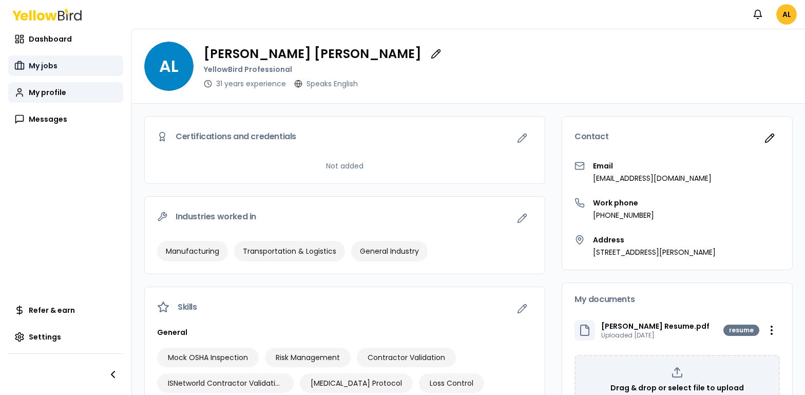
click at [39, 66] on span "My jobs" at bounding box center [43, 66] width 29 height 10
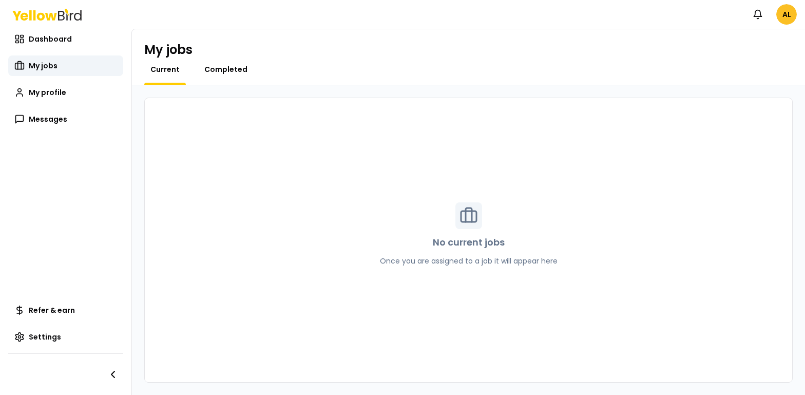
click at [224, 66] on span "Completed" at bounding box center [225, 69] width 43 height 10
click at [163, 63] on div "My jobs Current Completed" at bounding box center [468, 57] width 673 height 56
click at [154, 75] on div "Current" at bounding box center [165, 74] width 42 height 21
click at [151, 73] on span "Current" at bounding box center [164, 69] width 29 height 10
click at [33, 34] on span "Dashboard" at bounding box center [50, 39] width 43 height 10
